Goal: Information Seeking & Learning: Understand process/instructions

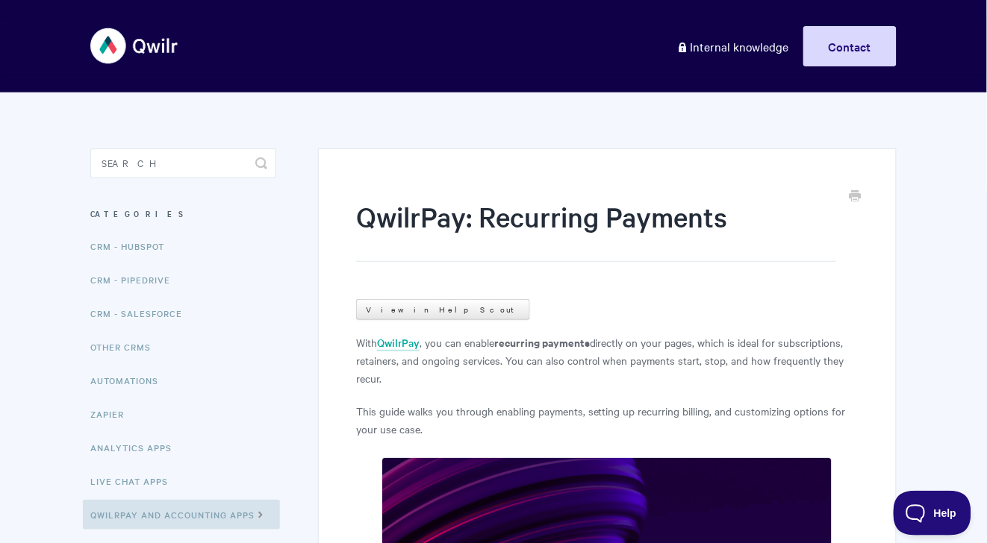
click at [375, 305] on link "View in Help Scout" at bounding box center [443, 309] width 174 height 21
click at [424, 309] on link "View in Help Scout" at bounding box center [443, 309] width 174 height 21
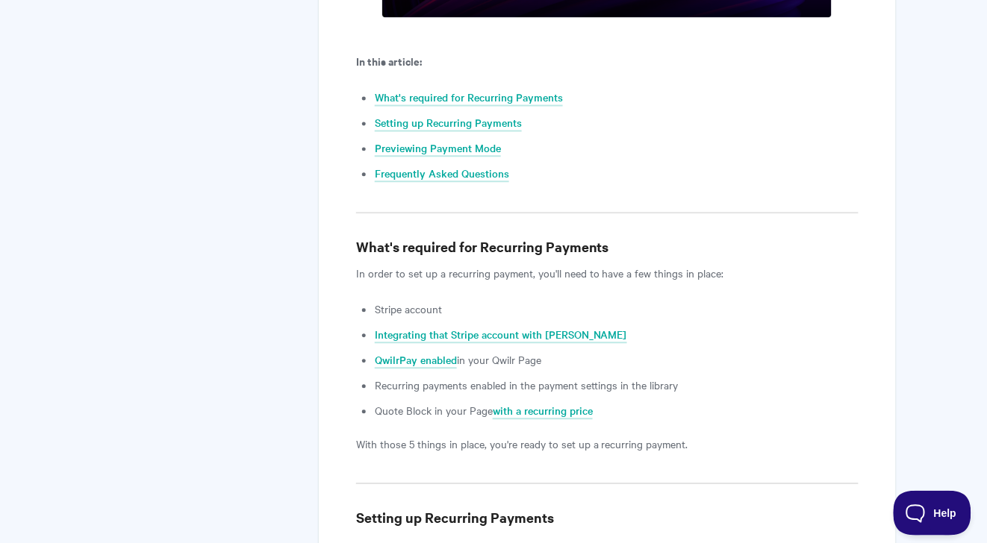
scroll to position [933, 0]
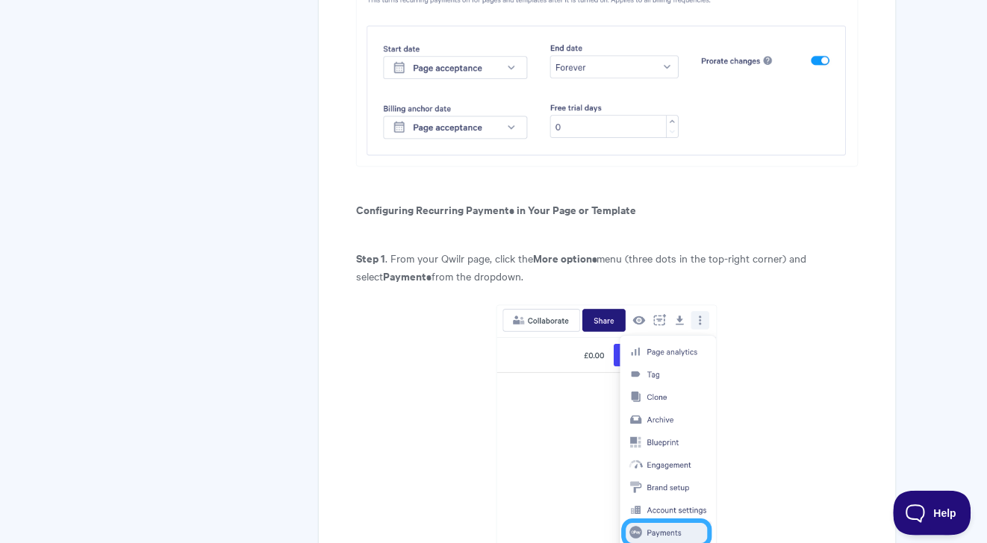
scroll to position [1806, 0]
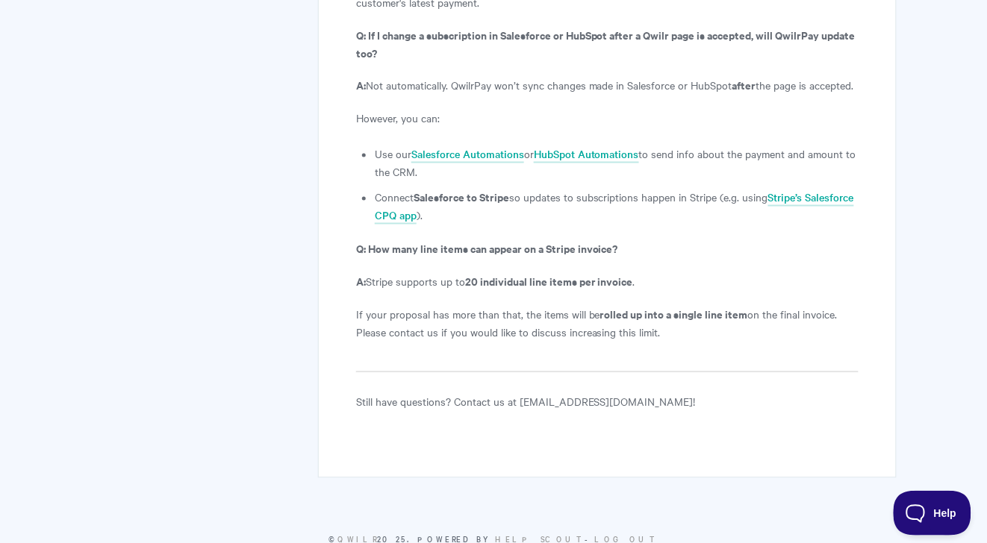
scroll to position [5952, 0]
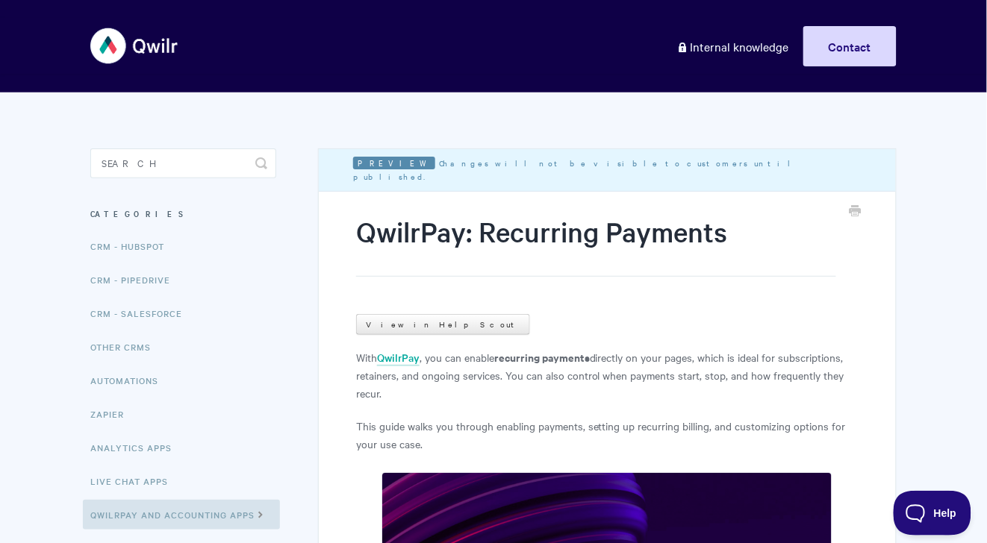
scroll to position [934, 0]
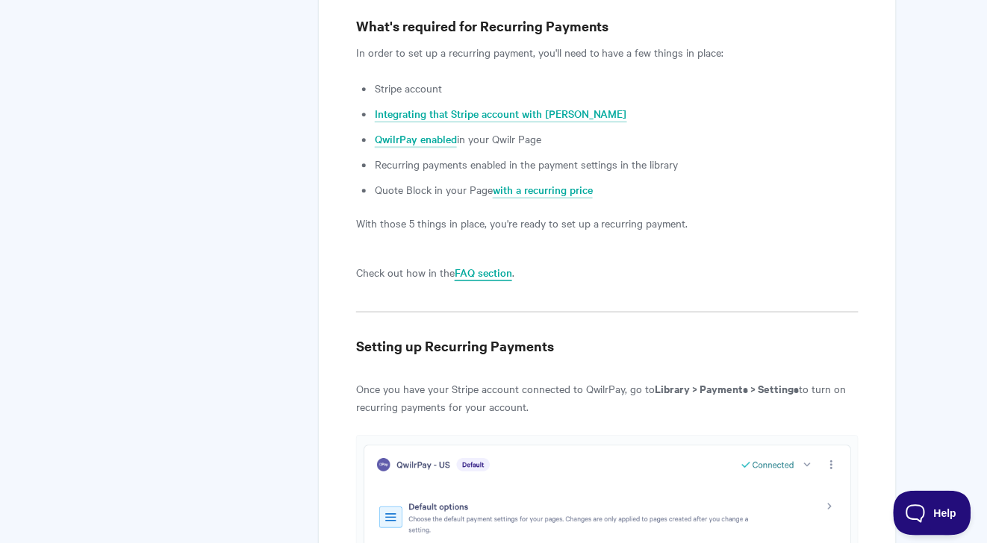
click at [502, 278] on link "FAQ section" at bounding box center [483, 273] width 57 height 16
click at [502, 275] on link "FAQ section" at bounding box center [483, 273] width 57 height 16
click at [499, 275] on link "FAQ section" at bounding box center [483, 273] width 57 height 16
click at [483, 271] on link "FAQ section" at bounding box center [483, 273] width 57 height 16
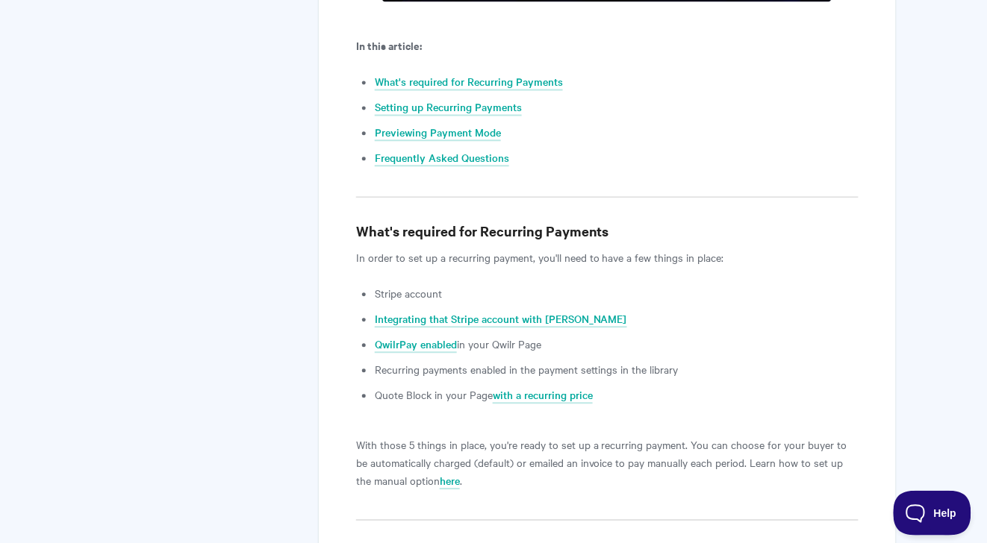
scroll to position [860, 0]
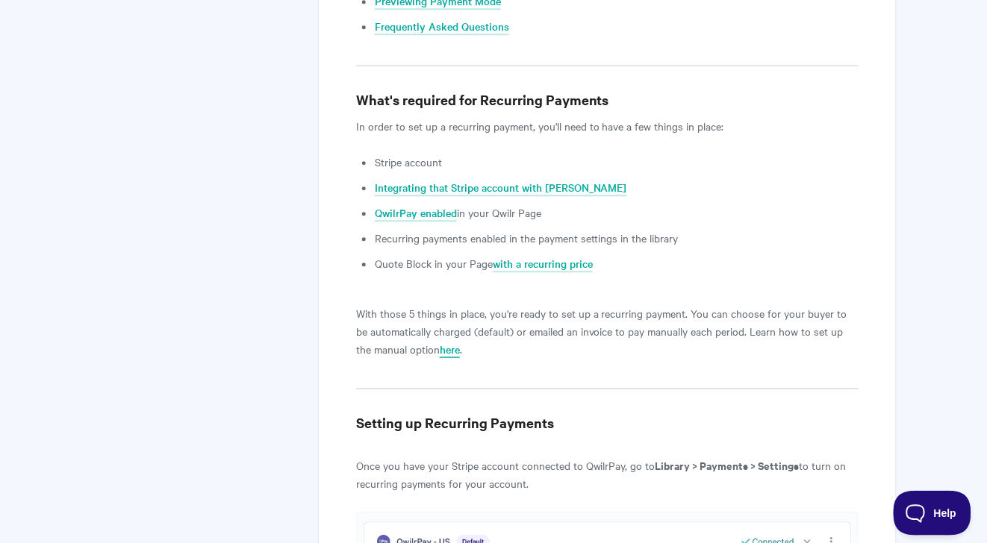
click at [440, 355] on link "here" at bounding box center [450, 350] width 20 height 16
click at [440, 354] on link "here" at bounding box center [450, 350] width 20 height 16
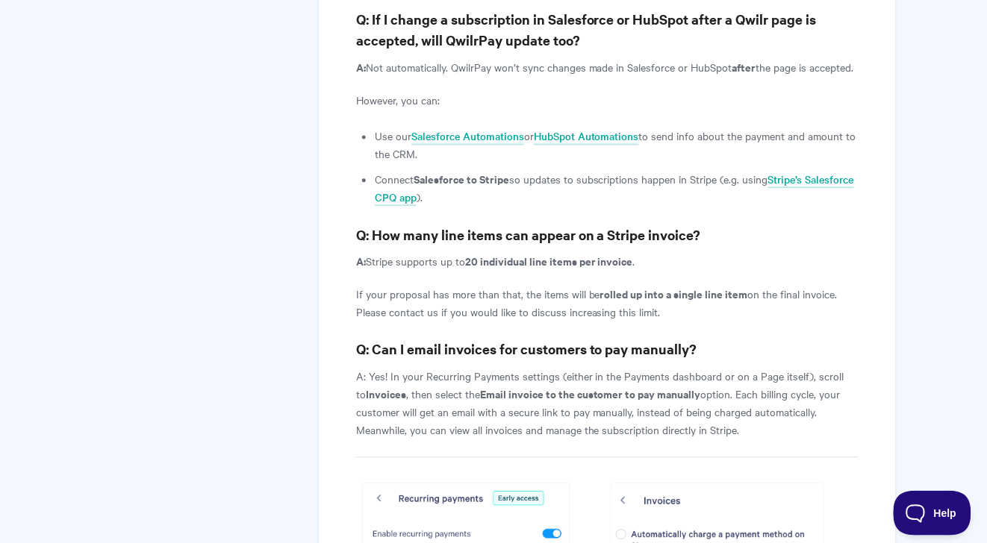
scroll to position [3726, 0]
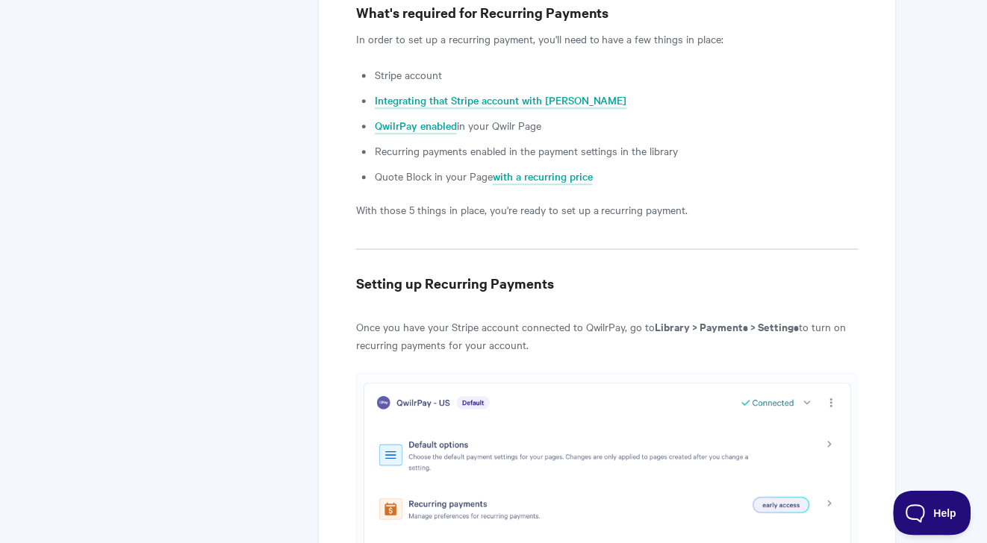
scroll to position [932, 0]
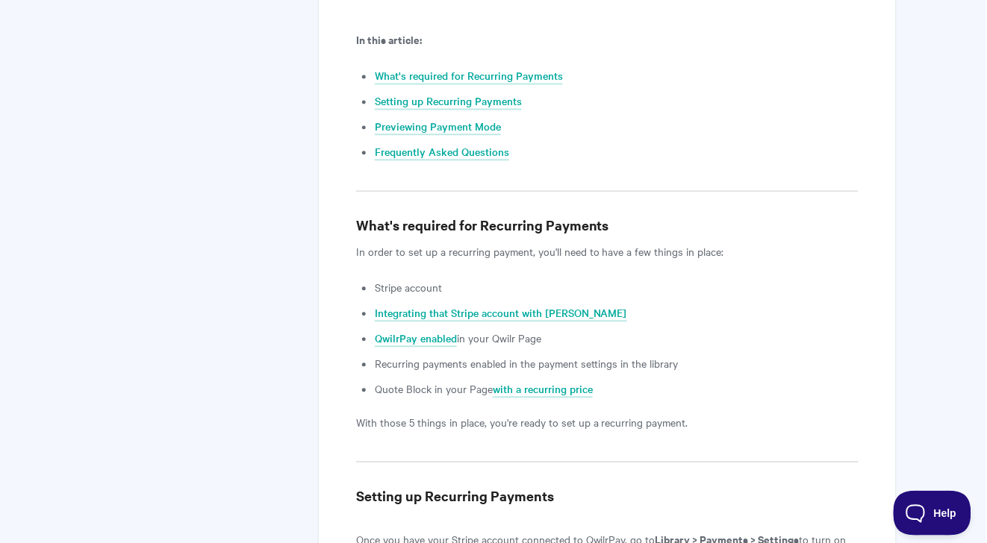
scroll to position [790, 0]
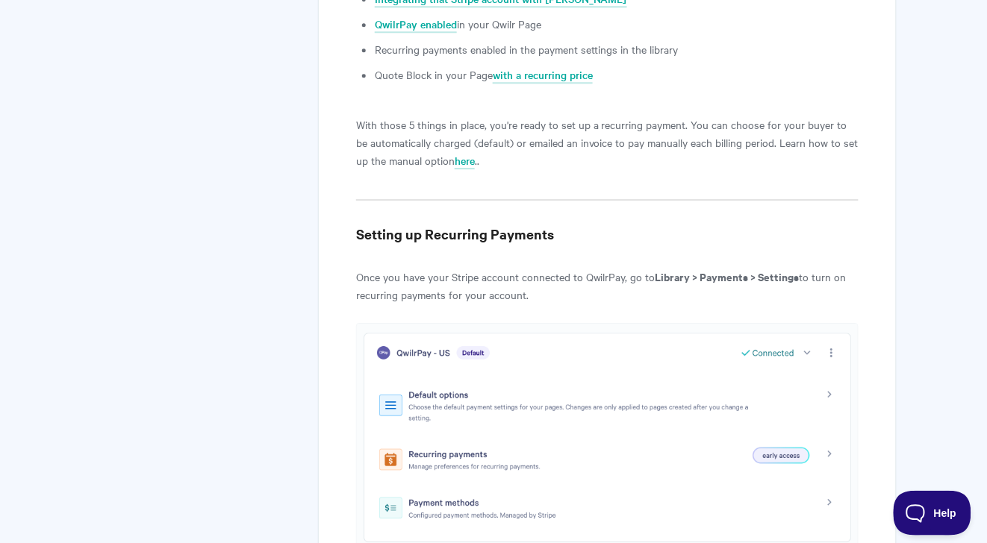
scroll to position [1119, 0]
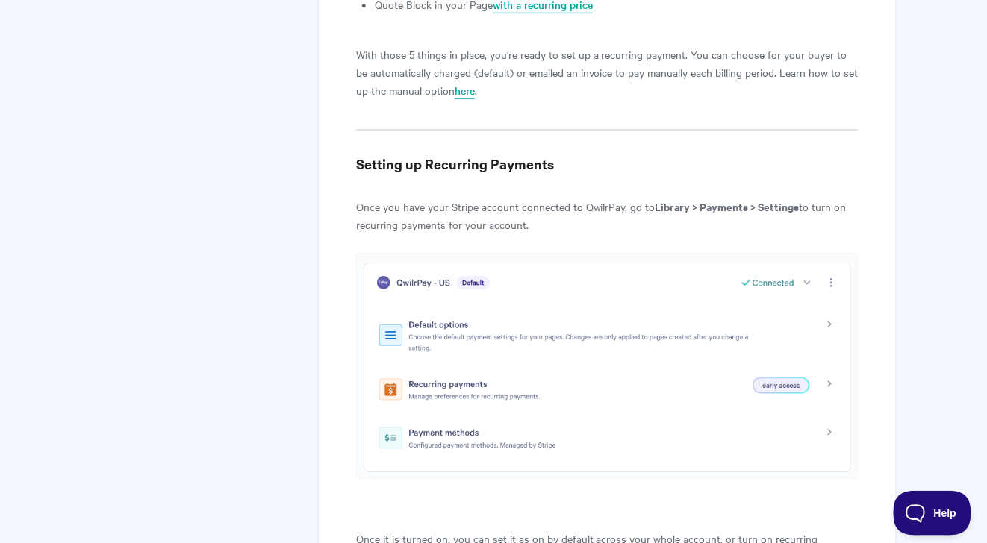
click at [458, 87] on link "here" at bounding box center [465, 91] width 20 height 16
